Goal: Obtain resource: Obtain resource

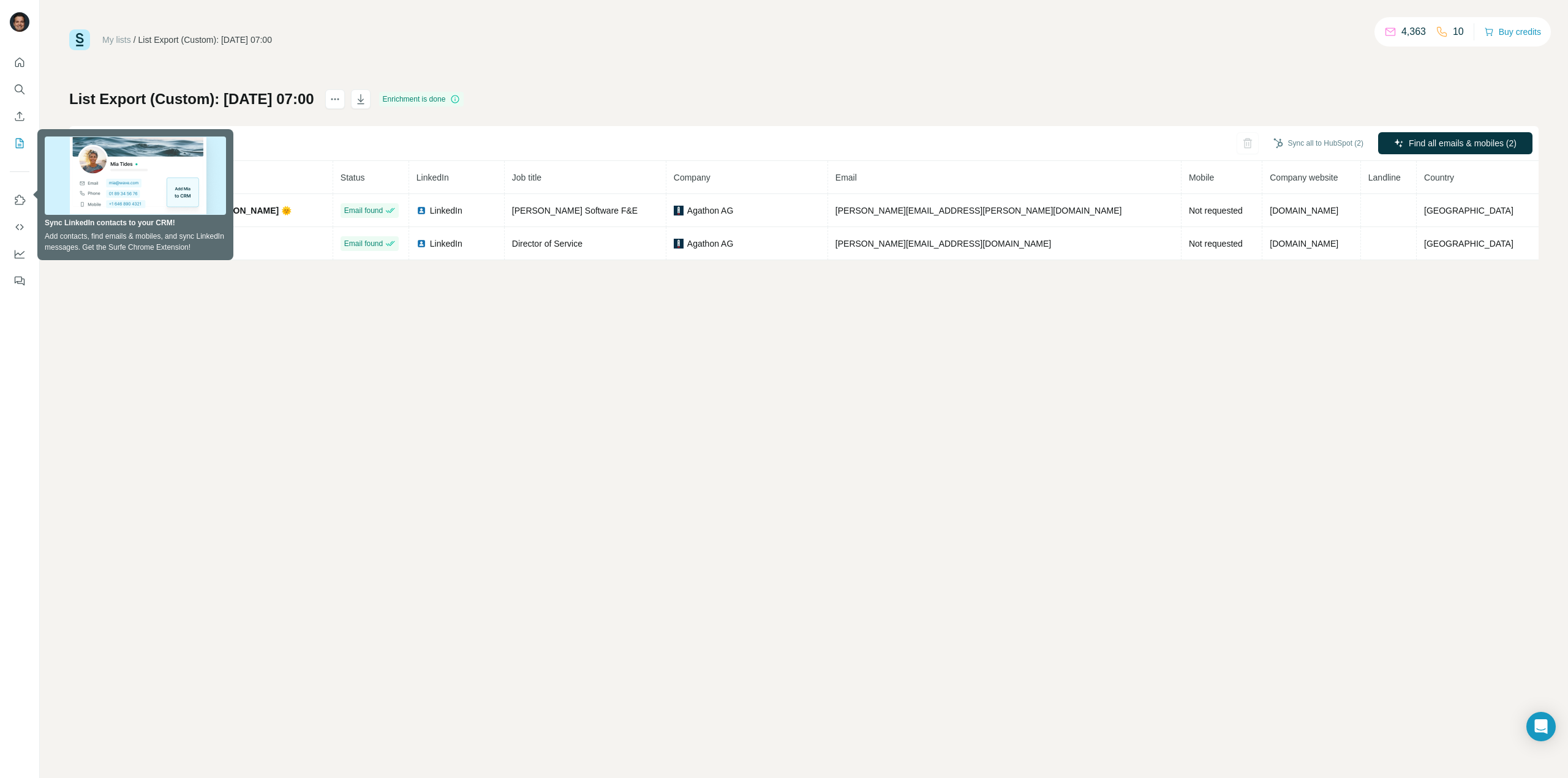
click at [241, 325] on div "My lists / List Export (Custom): [DATE] 07:00 4,363 10 Buy credits List Export …" at bounding box center [804, 389] width 1528 height 778
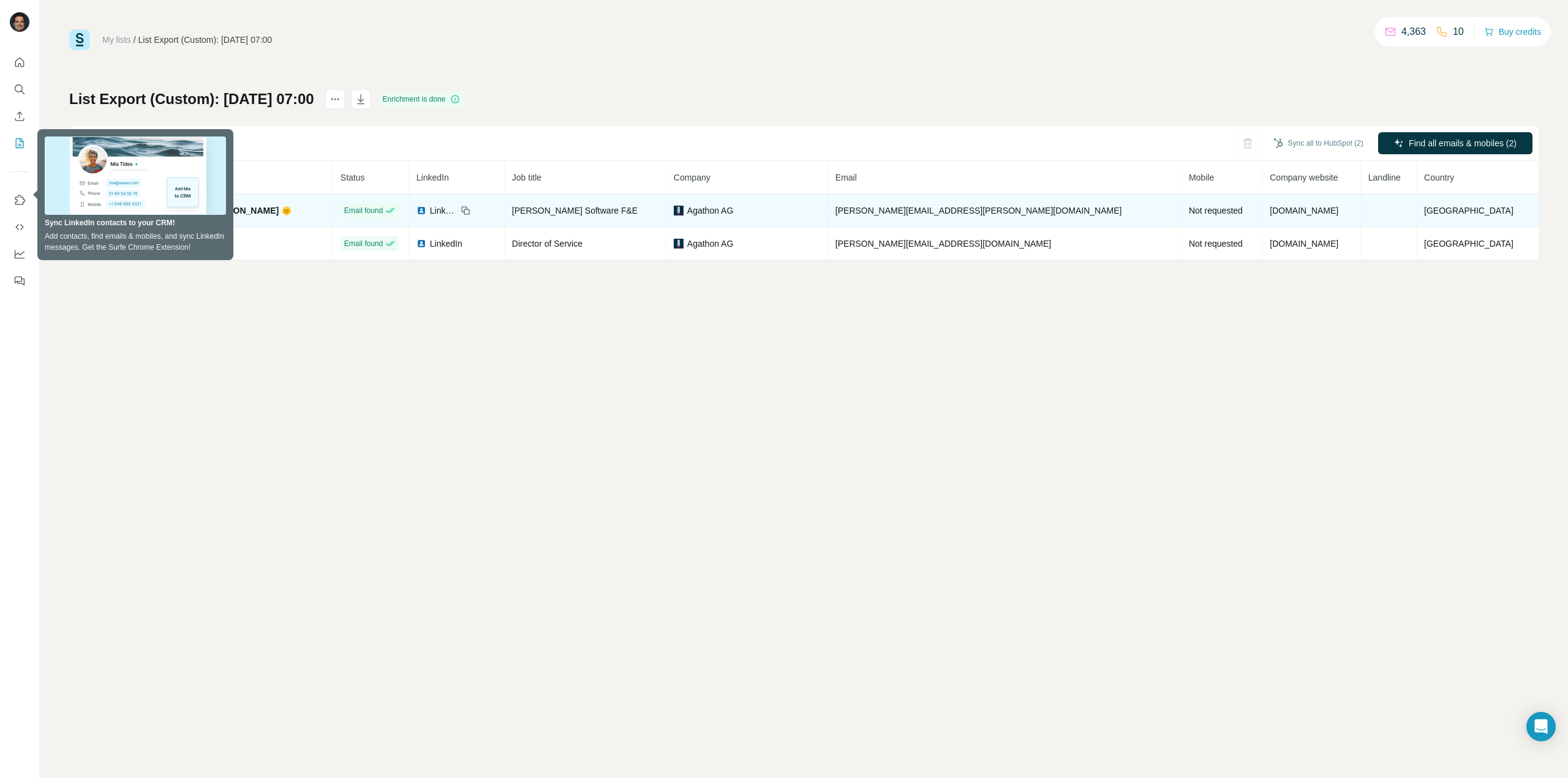
drag, startPoint x: 150, startPoint y: 295, endPoint x: 129, endPoint y: 226, distance: 72.1
click at [151, 294] on div "My lists / List Export (Custom): [DATE] 07:00 4,363 10 Buy credits List Export …" at bounding box center [804, 389] width 1528 height 778
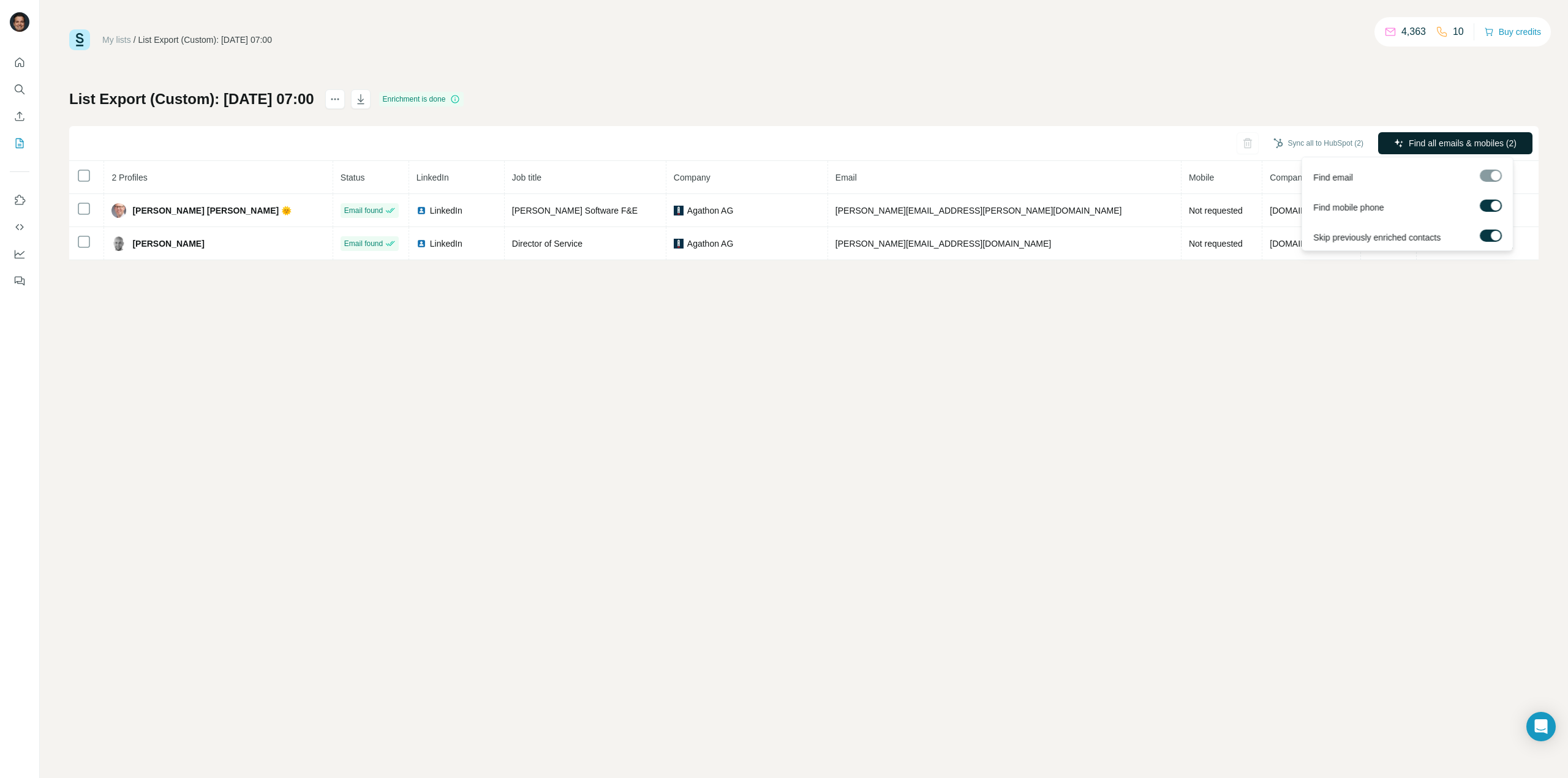
click at [1454, 142] on span "Find all emails & mobiles (2)" at bounding box center [1463, 143] width 108 height 13
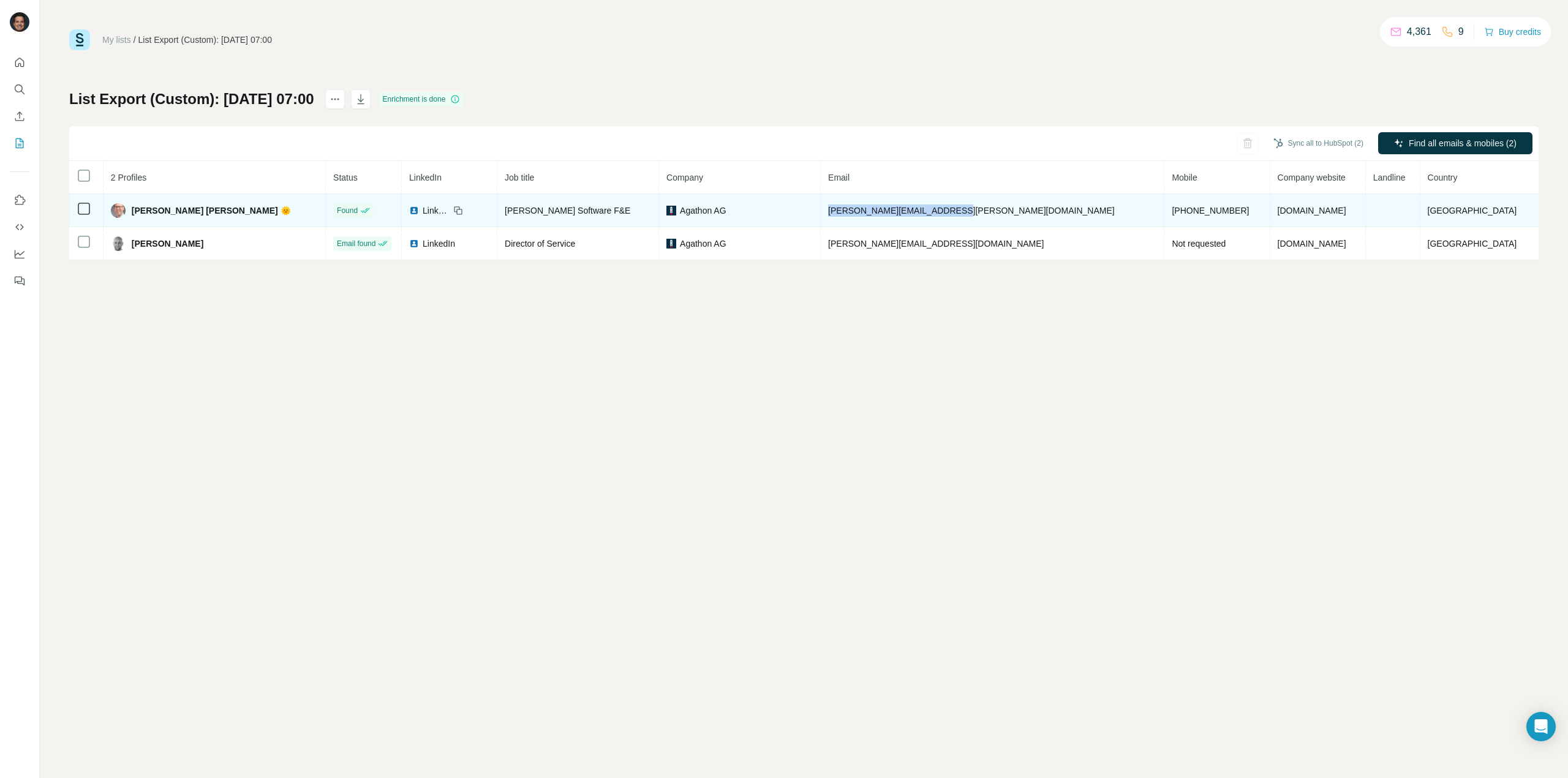
drag, startPoint x: 1018, startPoint y: 206, endPoint x: 872, endPoint y: 215, distance: 146.3
click at [872, 215] on td "[PERSON_NAME][EMAIL_ADDRESS][PERSON_NAME][DOMAIN_NAME]" at bounding box center [992, 210] width 344 height 33
copy span "[PERSON_NAME][EMAIL_ADDRESS][PERSON_NAME][DOMAIN_NAME]"
drag, startPoint x: 654, startPoint y: 211, endPoint x: 549, endPoint y: 214, distance: 105.0
click at [549, 214] on div "[PERSON_NAME] Software F&E" at bounding box center [578, 211] width 147 height 13
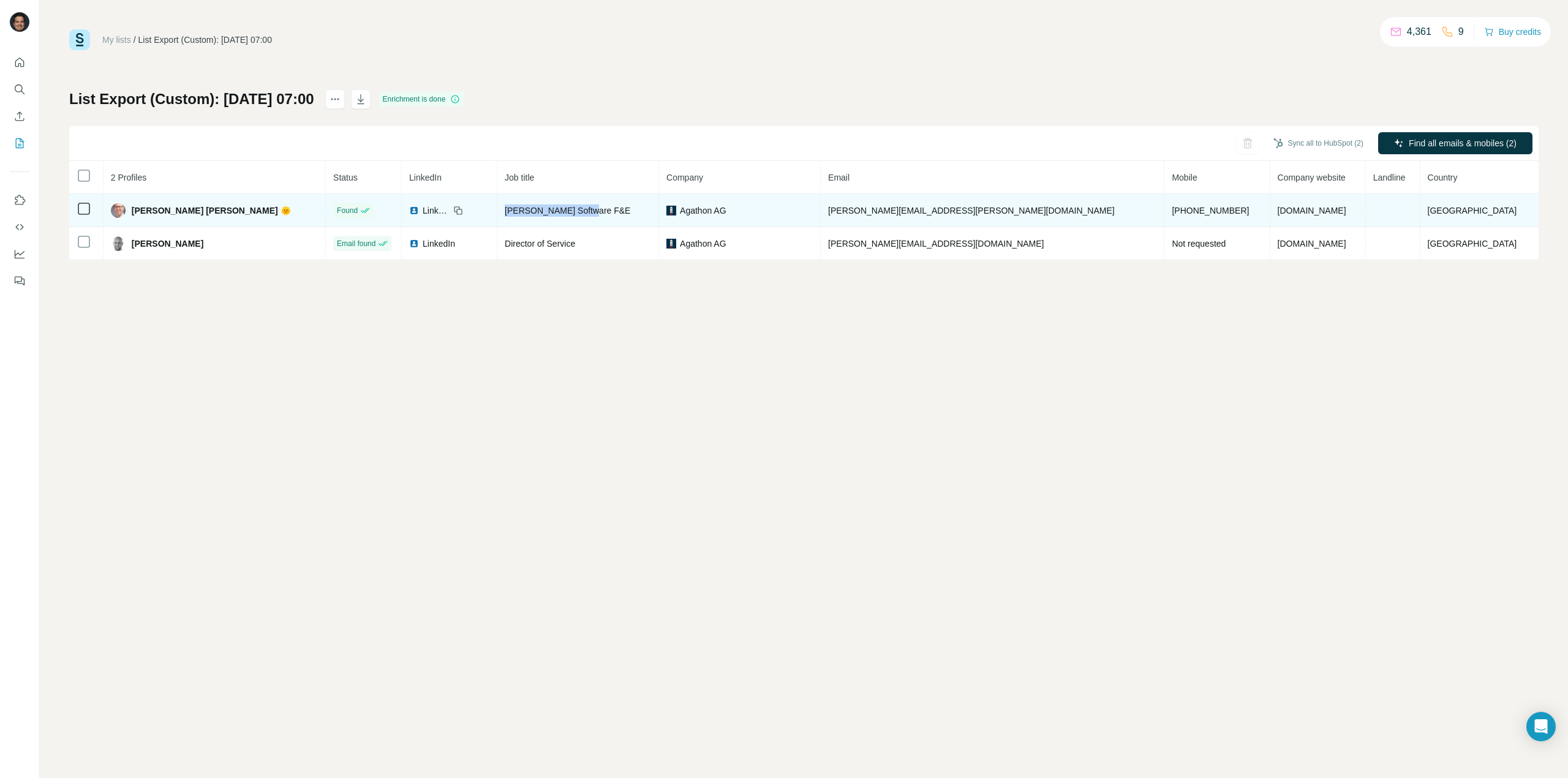
copy span "[PERSON_NAME] Software F&E"
drag, startPoint x: 1171, startPoint y: 207, endPoint x: 1100, endPoint y: 207, distance: 71.0
click at [1164, 207] on td "[PHONE_NUMBER]" at bounding box center [1217, 210] width 105 height 33
copy span "[PHONE_NUMBER]"
click at [463, 210] on icon at bounding box center [458, 211] width 10 height 10
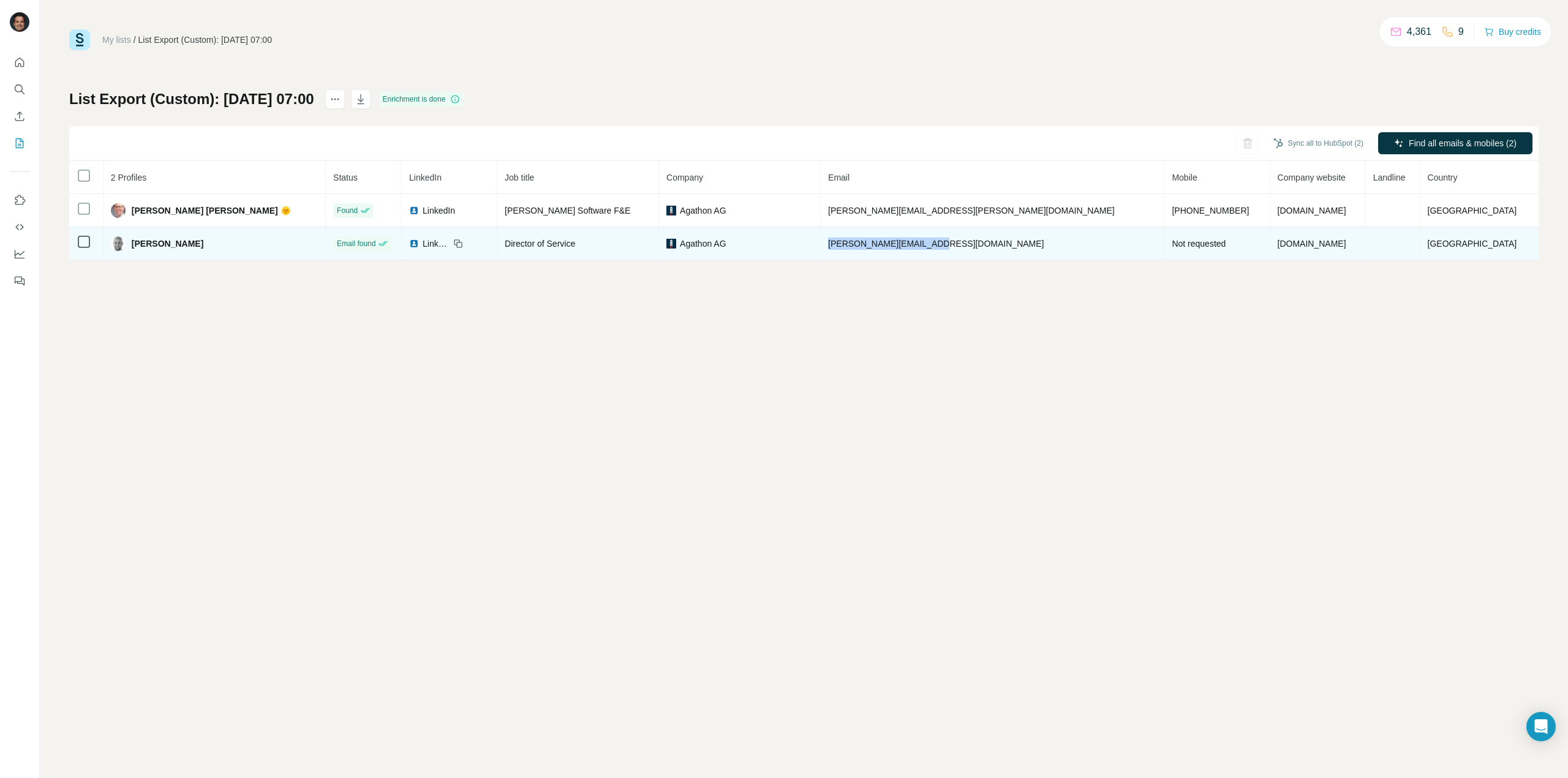
drag, startPoint x: 1013, startPoint y: 238, endPoint x: 870, endPoint y: 243, distance: 143.1
click at [870, 243] on td "[PERSON_NAME][EMAIL_ADDRESS][DOMAIN_NAME]" at bounding box center [992, 243] width 344 height 33
copy span "[PERSON_NAME][EMAIL_ADDRESS][DOMAIN_NAME]"
drag, startPoint x: 637, startPoint y: 242, endPoint x: 550, endPoint y: 240, distance: 87.0
click at [550, 240] on div "Director of Service" at bounding box center [578, 244] width 147 height 13
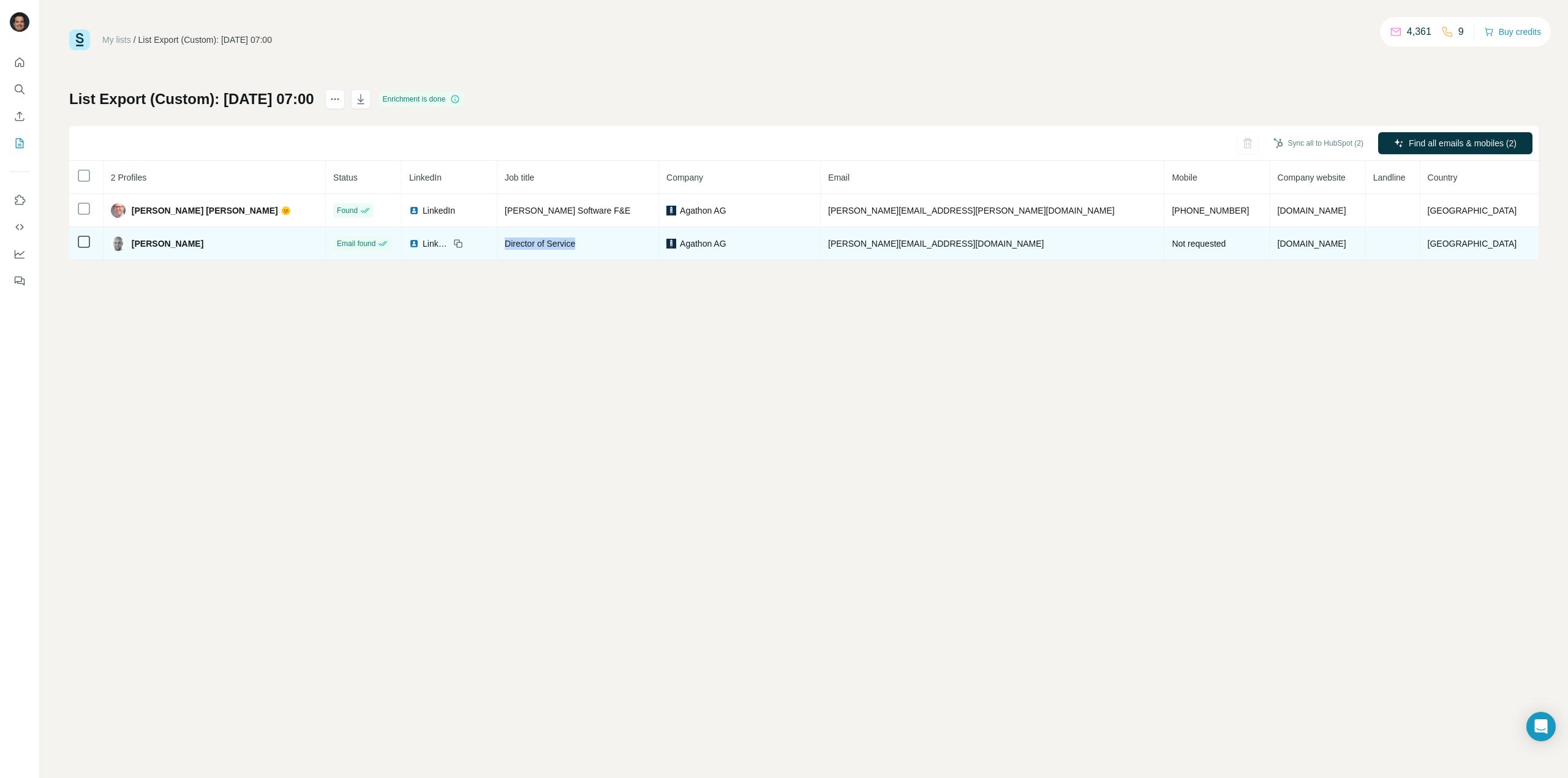
copy span "Director of Service"
click at [1164, 244] on td "Not requested" at bounding box center [1217, 243] width 105 height 33
click at [1171, 246] on span "Not requested" at bounding box center [1198, 244] width 54 height 10
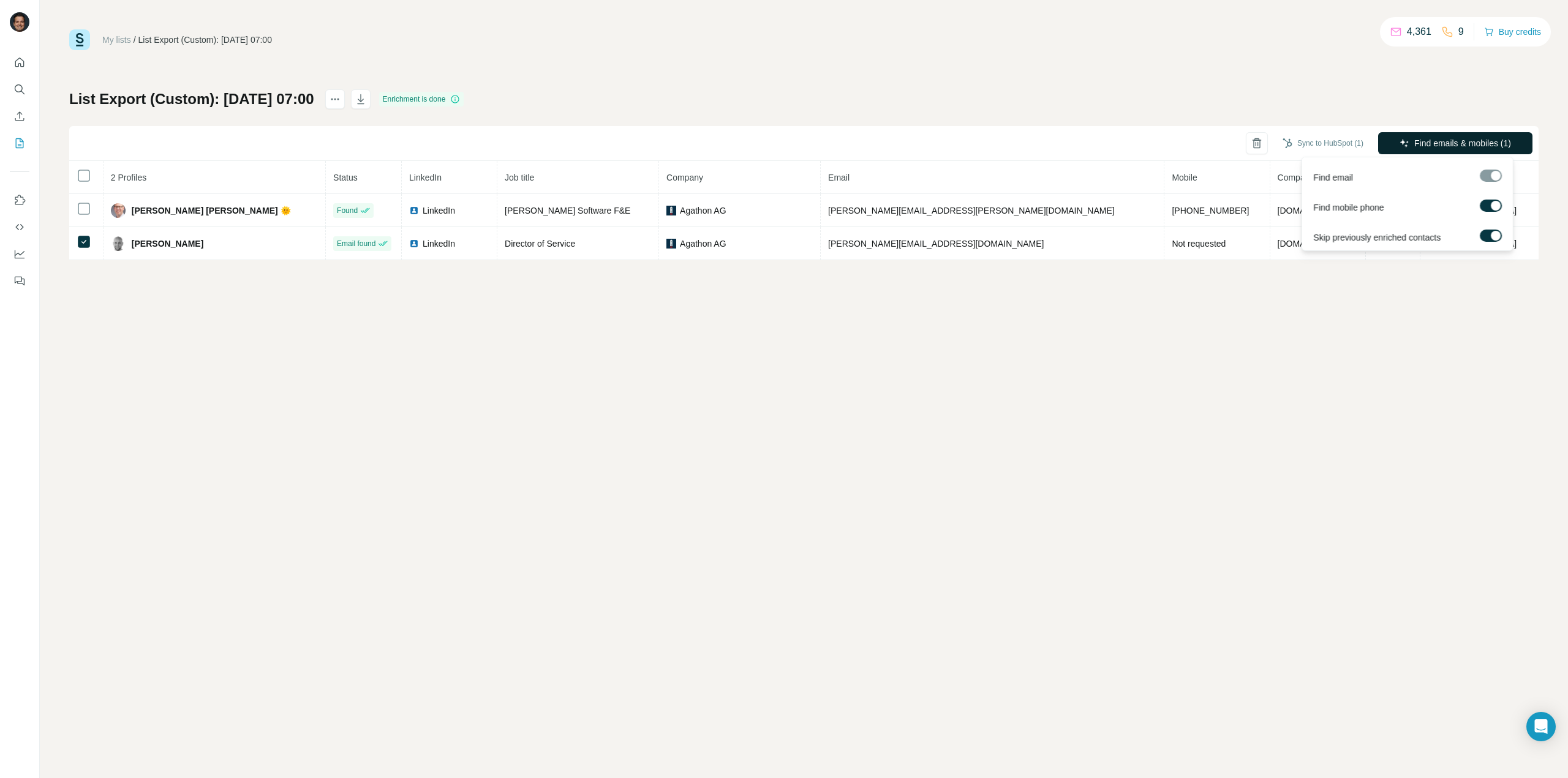
click at [1439, 140] on span "Find emails & mobiles (1)" at bounding box center [1462, 143] width 97 height 13
click at [1428, 139] on span "Find emails & mobiles (1)" at bounding box center [1462, 143] width 97 height 13
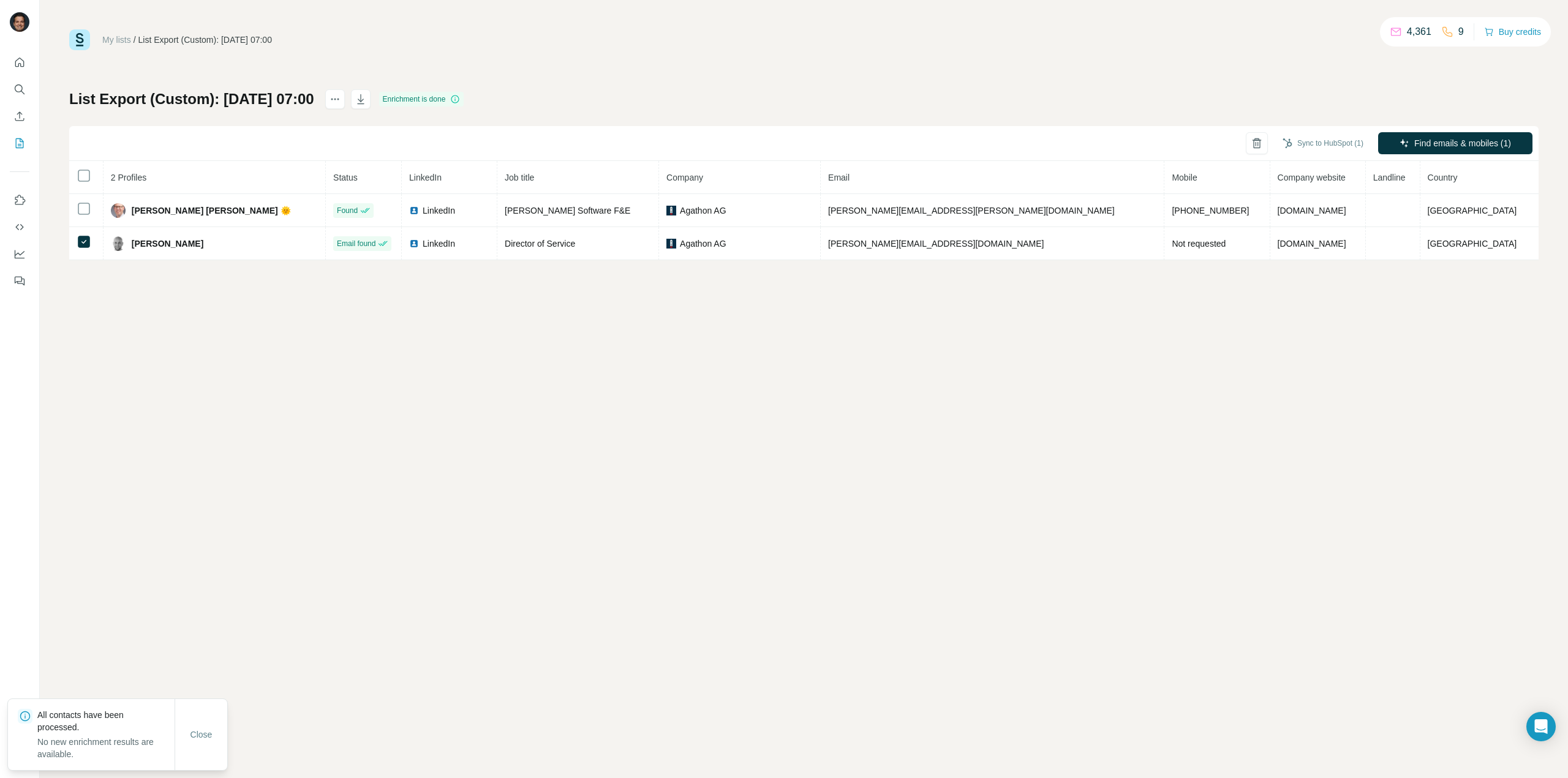
click at [1086, 323] on div "My lists / List Export (Custom): [DATE] 07:00 4,361 9 Buy credits List Export (…" at bounding box center [804, 389] width 1528 height 778
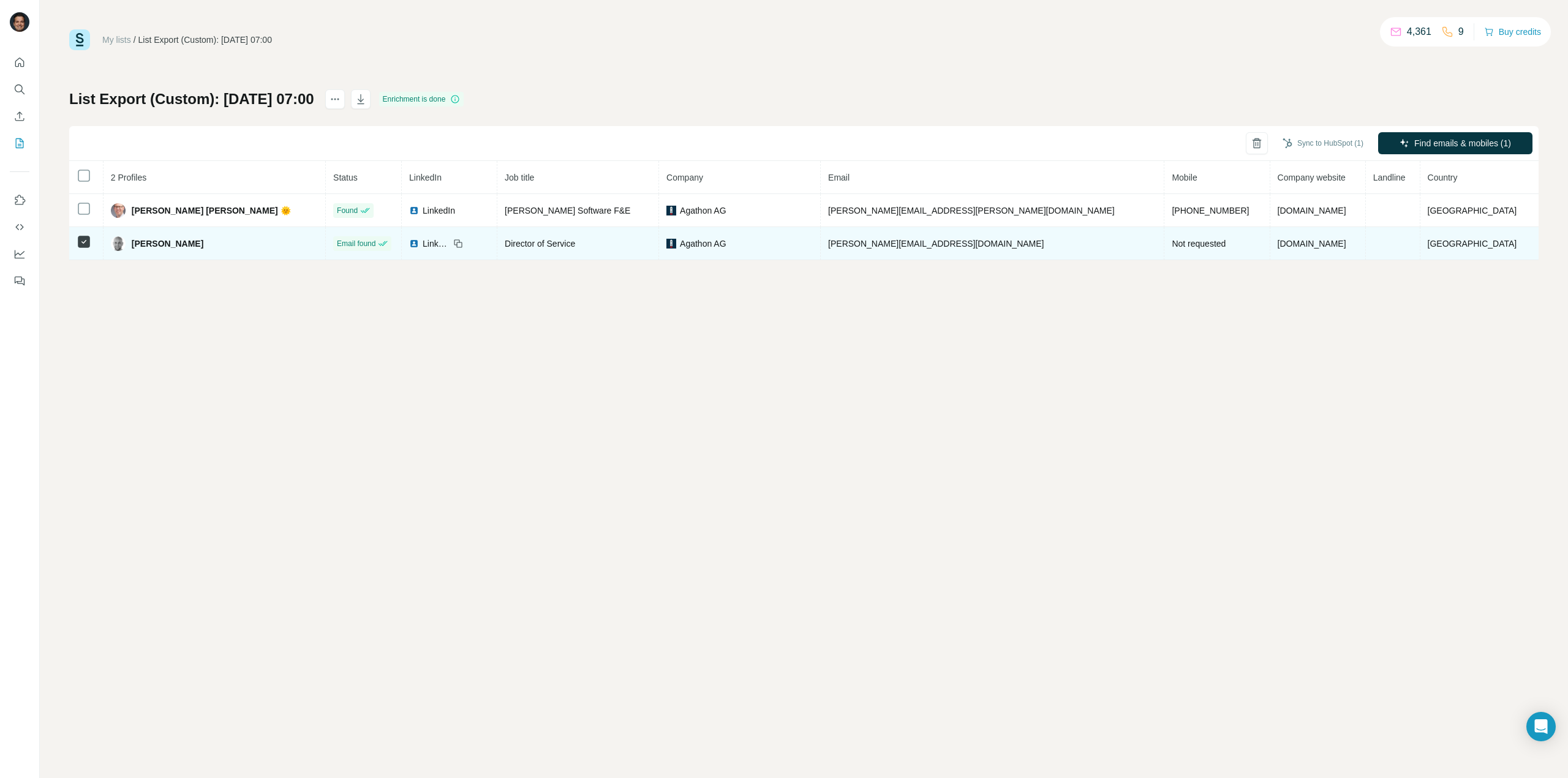
click at [463, 242] on icon at bounding box center [458, 244] width 10 height 10
